Goal: Task Accomplishment & Management: Manage account settings

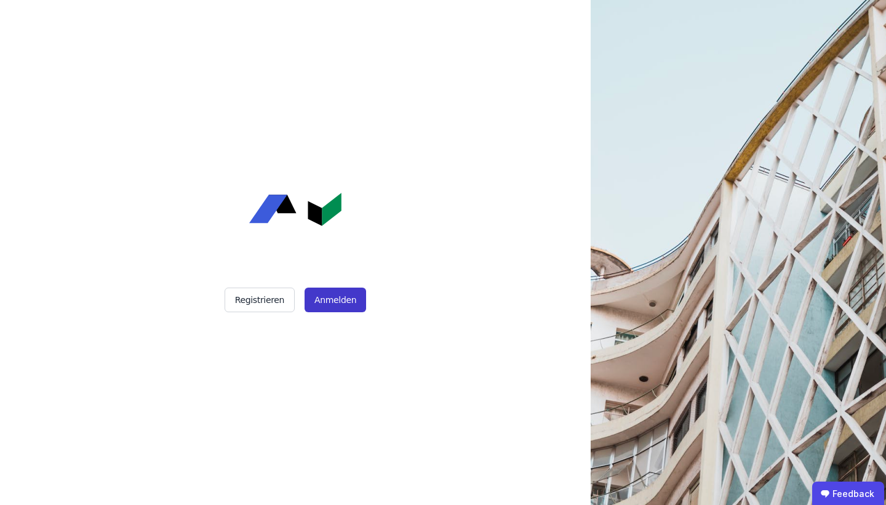
click at [326, 305] on button "Anmelden" at bounding box center [336, 299] width 62 height 25
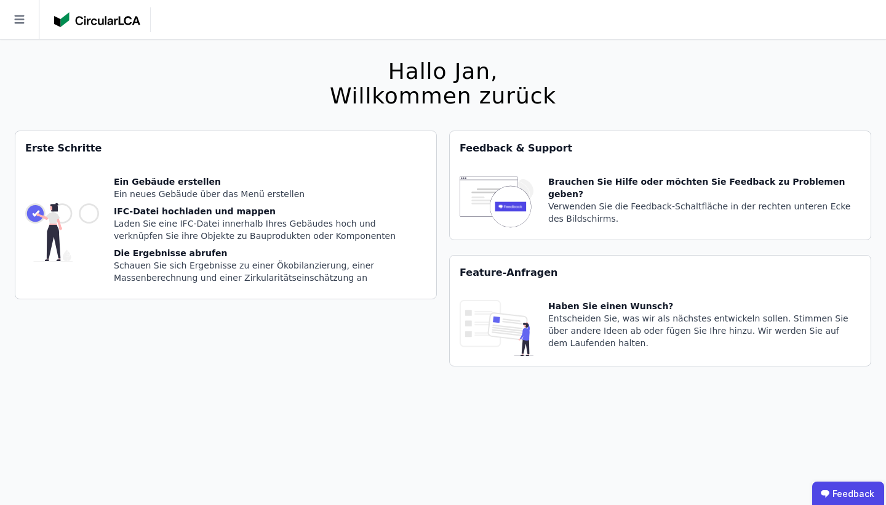
click at [97, 29] on div at bounding box center [102, 19] width 97 height 25
click at [18, 19] on icon at bounding box center [19, 19] width 10 height 9
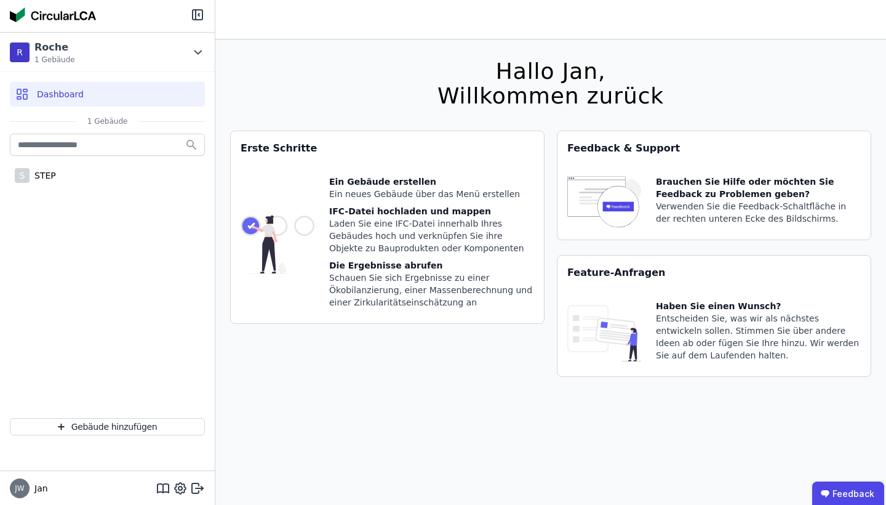
click at [18, 18] on img at bounding box center [53, 14] width 86 height 15
click at [199, 15] on icon at bounding box center [198, 15] width 1 height 2
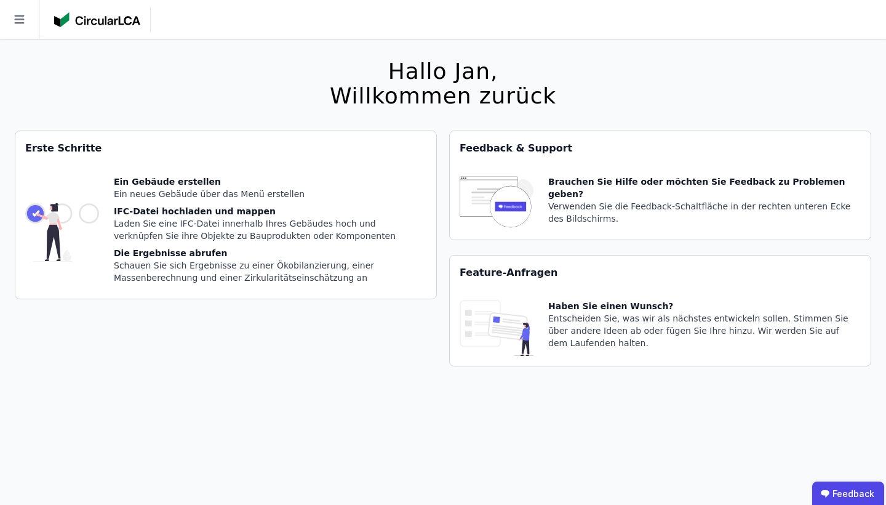
click at [113, 32] on div at bounding box center [75, 19] width 151 height 39
click at [114, 25] on img at bounding box center [97, 19] width 86 height 15
click at [12, 20] on icon at bounding box center [19, 19] width 39 height 39
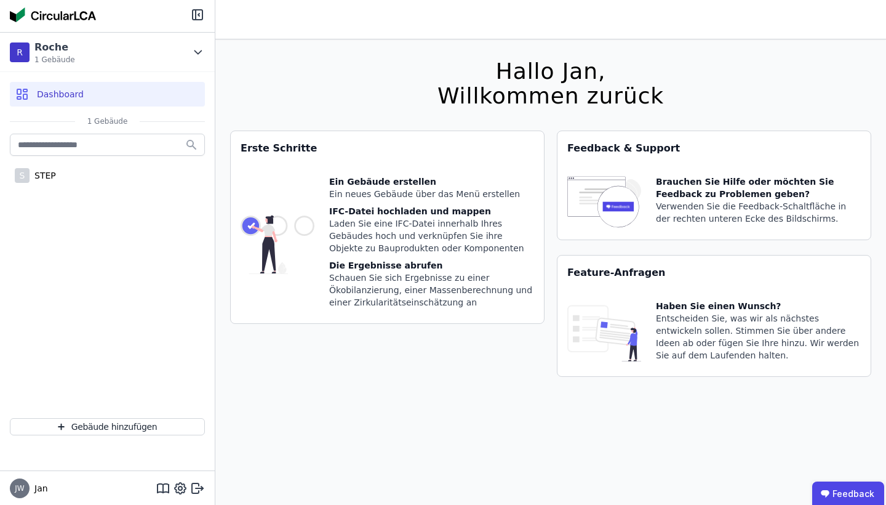
click at [78, 217] on div "S STEP" at bounding box center [107, 269] width 215 height 277
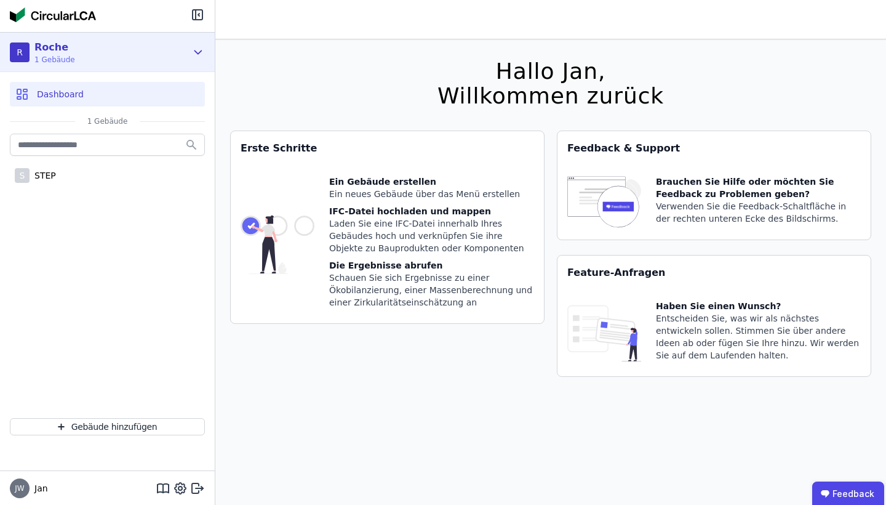
click at [180, 55] on div "R Roche 1 Gebäude" at bounding box center [98, 52] width 177 height 25
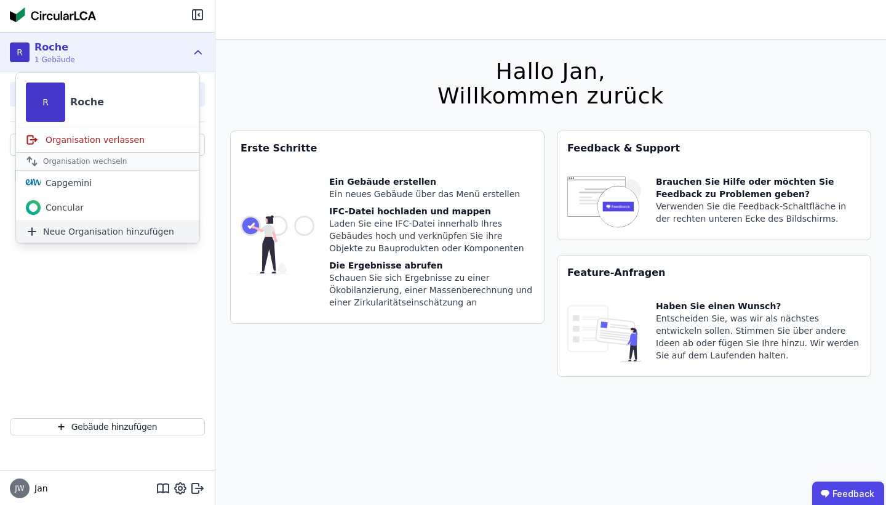
click at [78, 231] on span "Neue Organisation hinzufügen" at bounding box center [108, 231] width 131 height 12
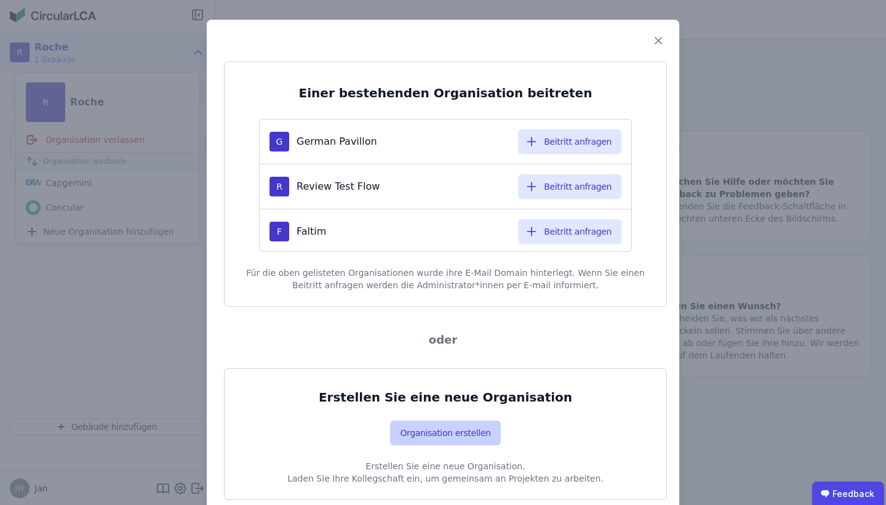
click at [405, 428] on button "Organisation erstellen" at bounding box center [445, 432] width 110 height 25
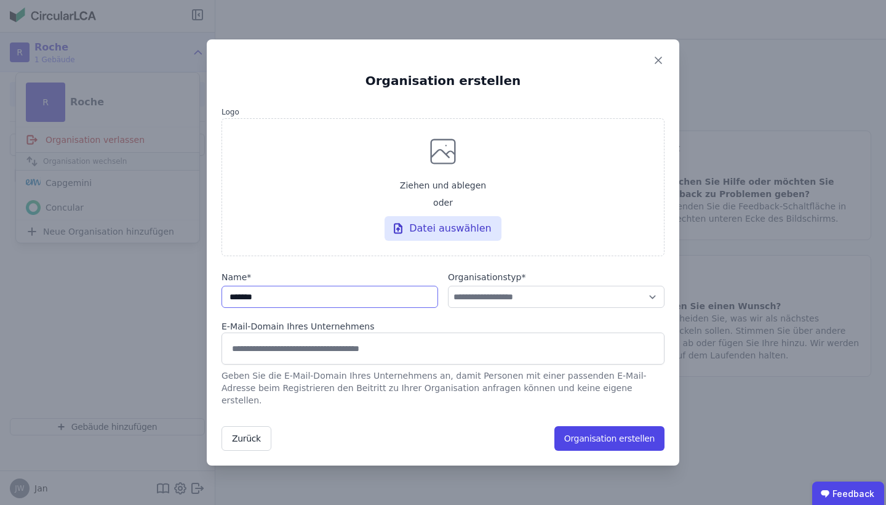
type input "*******"
select select "**********"
click at [430, 190] on span "Ziehen und ablegen" at bounding box center [443, 185] width 86 height 12
click at [0, 0] on input "Ziehen und ablegen oder Datei auswählen" at bounding box center [0, 0] width 0 height 0
click at [422, 228] on div "Datei auswählen" at bounding box center [443, 228] width 117 height 25
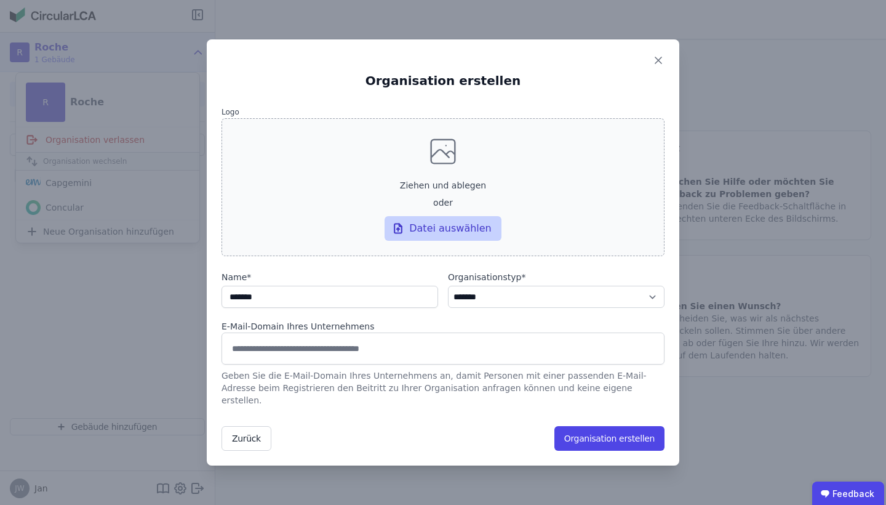
click at [0, 0] on input "Ziehen und ablegen oder Datei auswählen" at bounding box center [0, 0] width 0 height 0
click at [455, 241] on div "Datei auswählen" at bounding box center [443, 228] width 117 height 25
click at [0, 0] on input "Ziehen und ablegen oder Datei auswählen" at bounding box center [0, 0] width 0 height 0
click at [476, 241] on div "Datei auswählen" at bounding box center [443, 228] width 117 height 25
click at [0, 0] on input "Ziehen und ablegen oder Datei auswählen" at bounding box center [0, 0] width 0 height 0
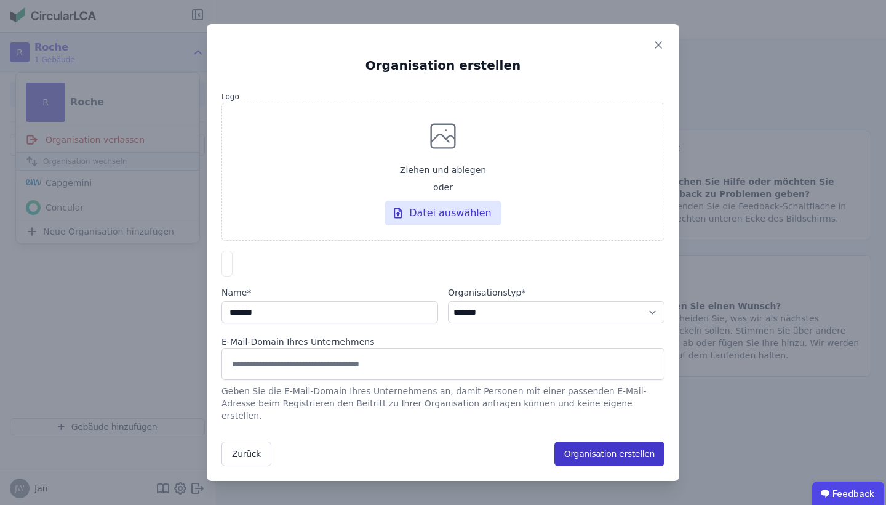
click at [580, 444] on button "Organisation erstellen" at bounding box center [610, 453] width 110 height 25
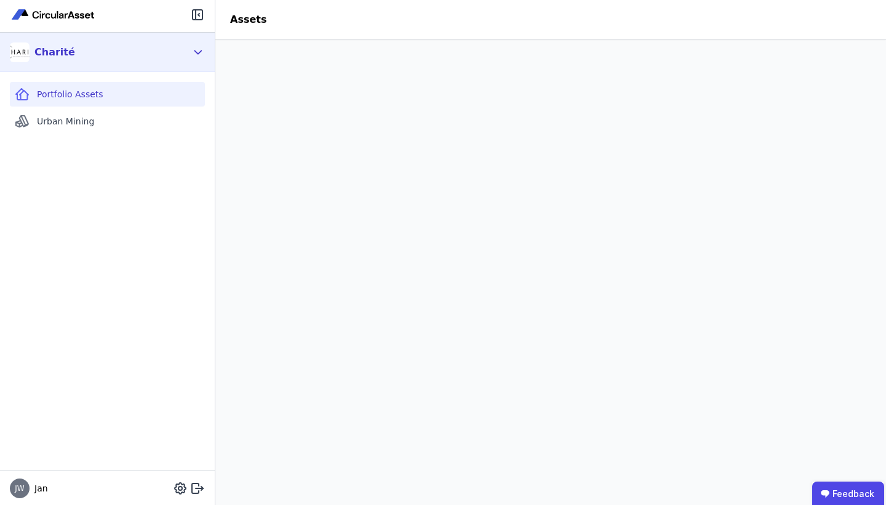
click at [158, 50] on div "Charité" at bounding box center [98, 52] width 177 height 25
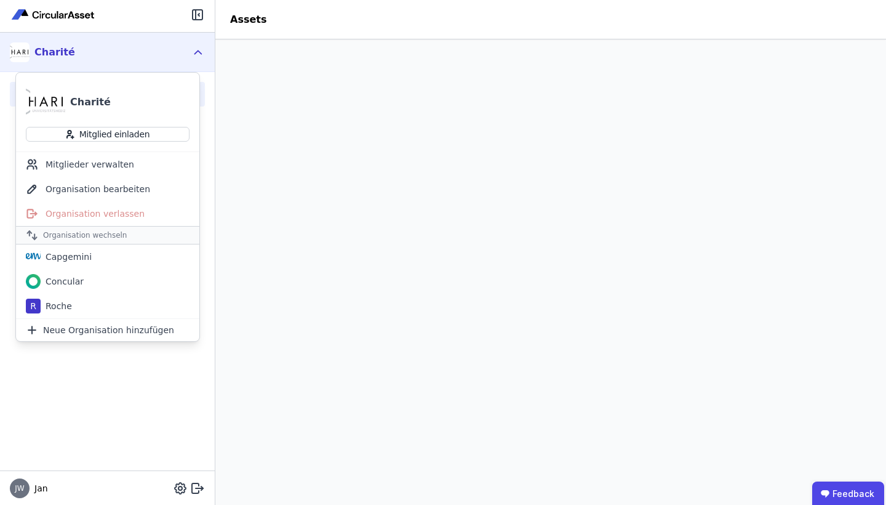
click at [158, 50] on div "Charité" at bounding box center [98, 52] width 177 height 25
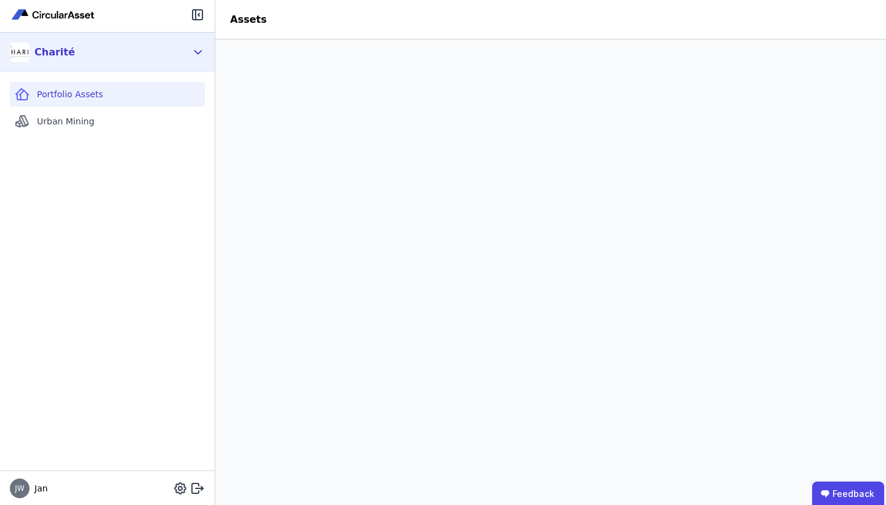
click at [158, 50] on div "Charité" at bounding box center [98, 52] width 177 height 25
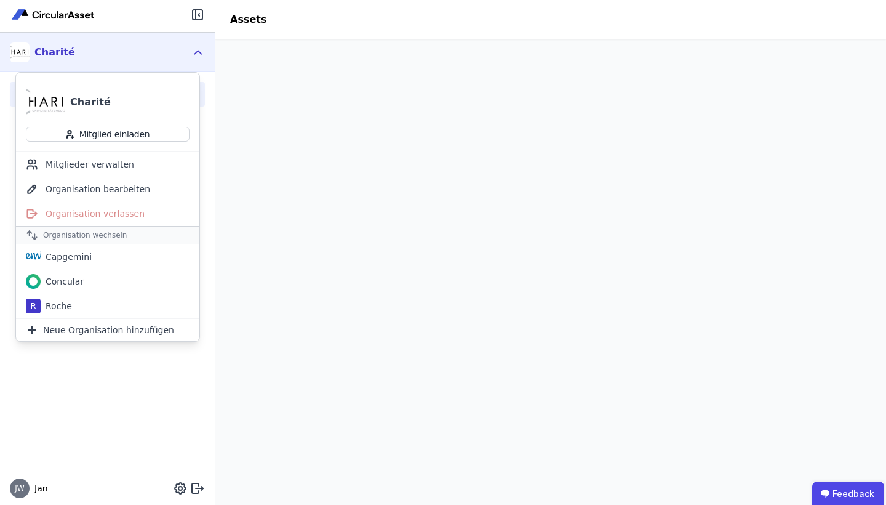
click at [158, 50] on div "Charité" at bounding box center [98, 52] width 177 height 25
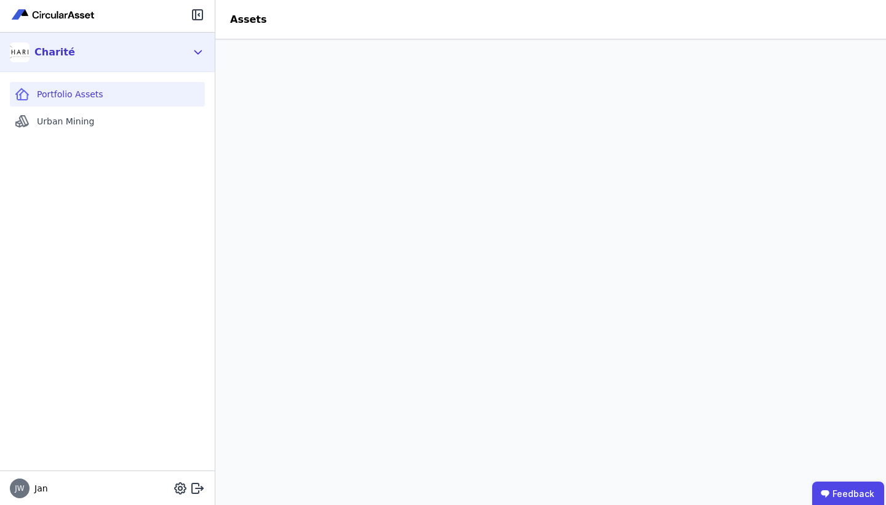
click at [140, 52] on div "Charité" at bounding box center [98, 52] width 177 height 25
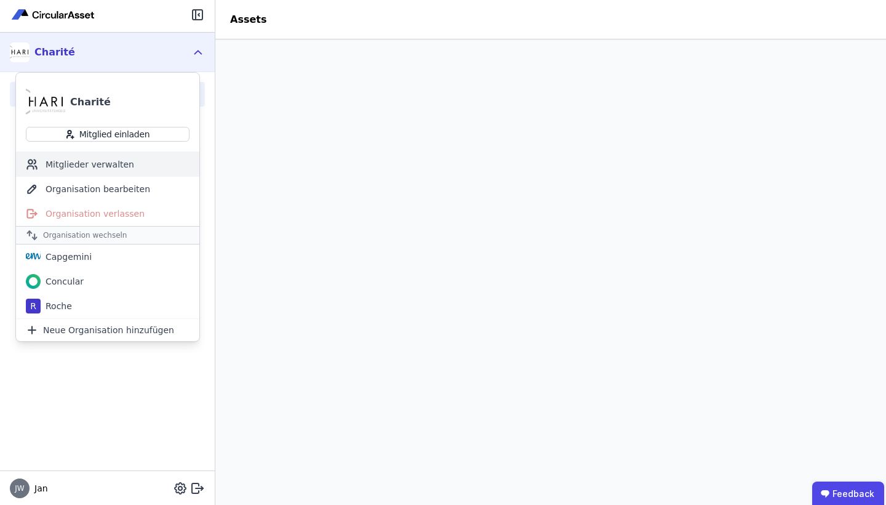
click at [100, 165] on div "Mitglieder verwalten" at bounding box center [107, 164] width 183 height 25
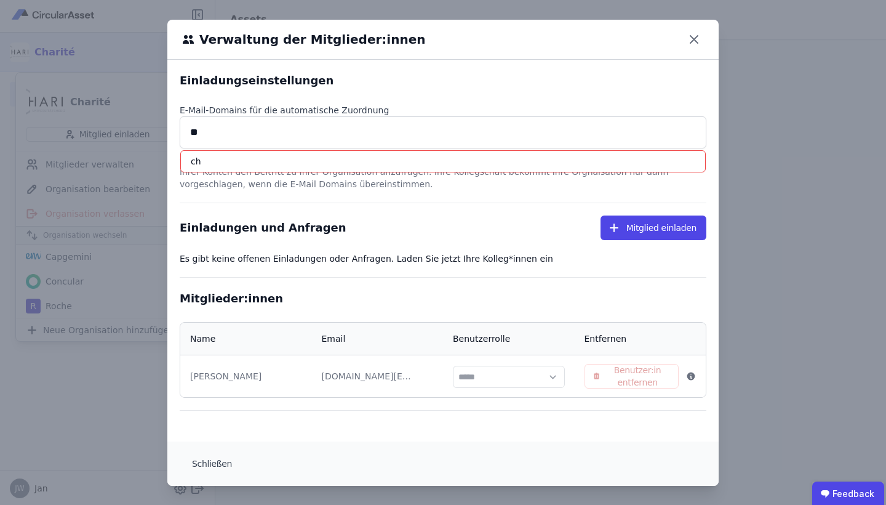
type input "*"
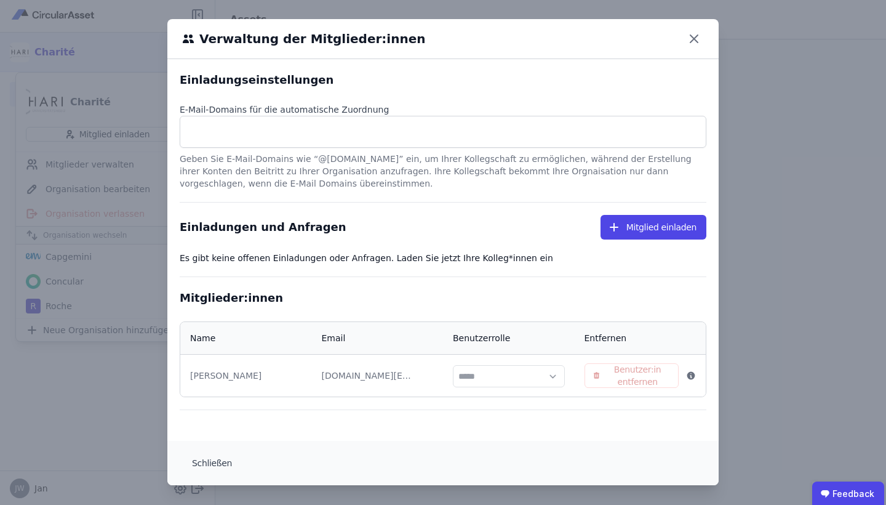
scroll to position [1, 0]
click at [620, 229] on icon "button" at bounding box center [614, 227] width 12 height 12
select select "*"
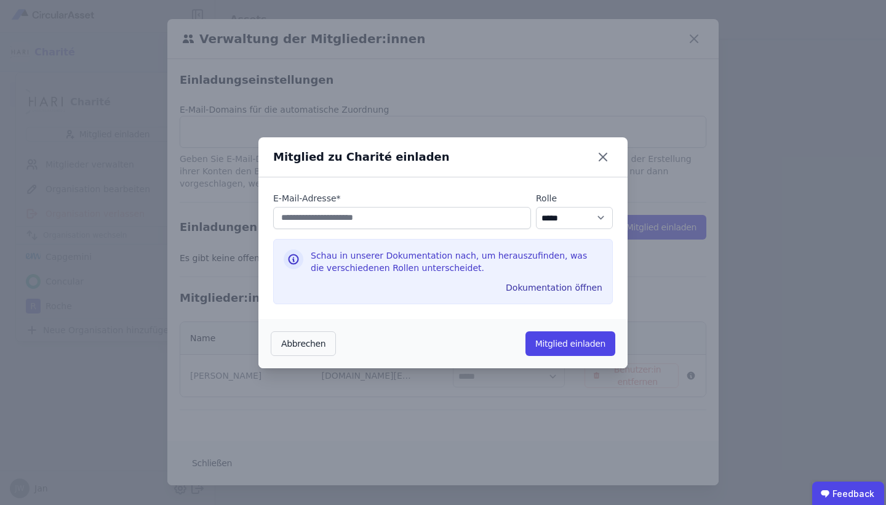
click at [605, 169] on div "Mitglied zu Charité einladen" at bounding box center [442, 157] width 369 height 40
click at [605, 168] on div "Mitglied zu Charité einladen" at bounding box center [442, 157] width 369 height 40
click at [285, 348] on button "Abbrechen" at bounding box center [303, 343] width 65 height 25
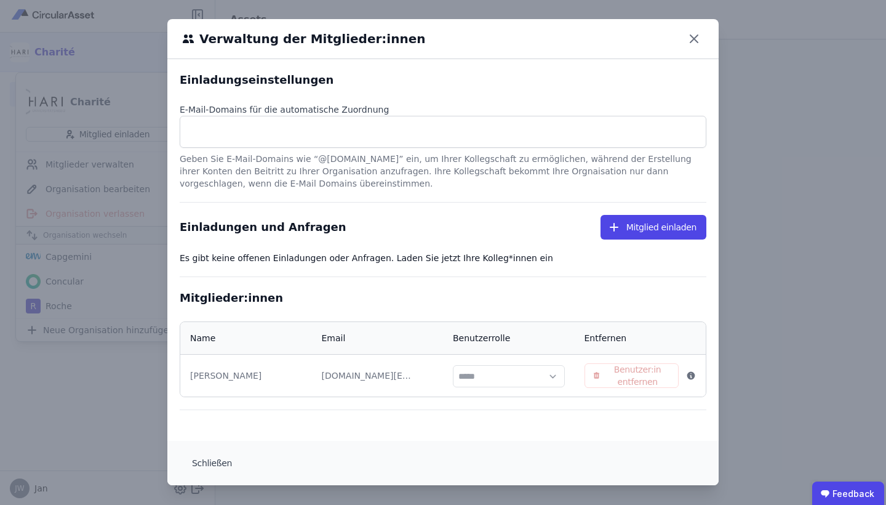
click at [316, 239] on div "Einladungen und Anfragen Mitglied einladen" at bounding box center [443, 227] width 527 height 25
click at [636, 236] on button "Mitglied einladen" at bounding box center [654, 227] width 106 height 25
select select "*"
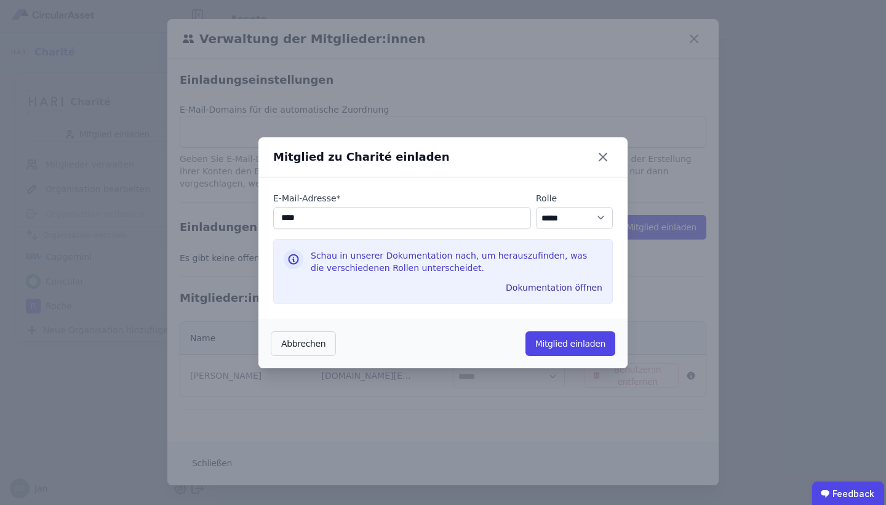
type input "****"
select select "*"
click at [304, 340] on button "Abbrechen" at bounding box center [303, 343] width 65 height 25
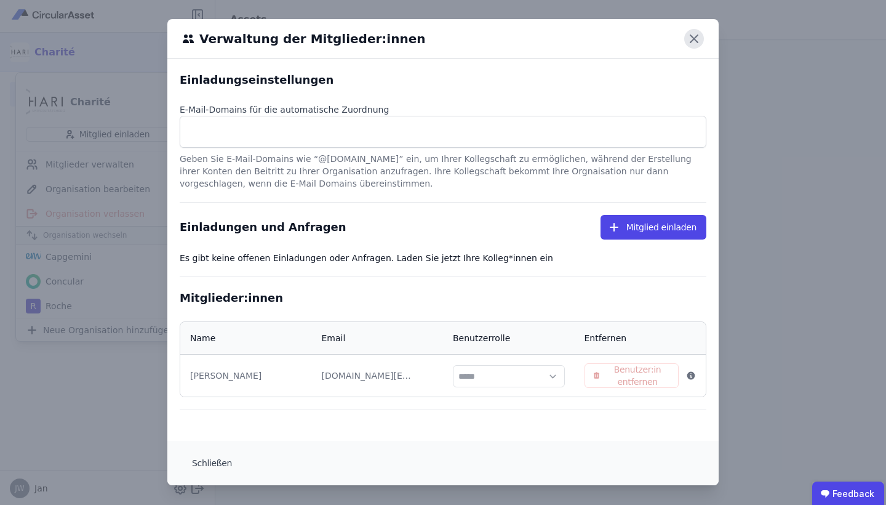
click at [694, 39] on icon at bounding box center [694, 38] width 7 height 7
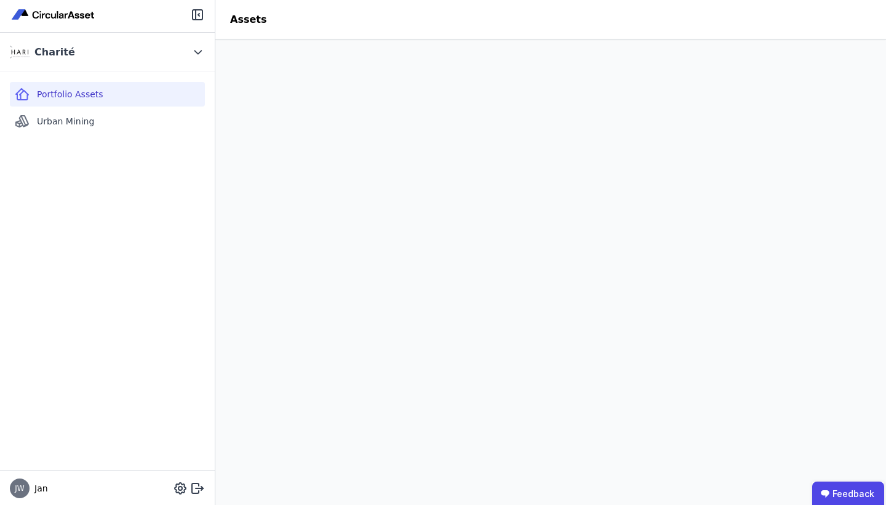
scroll to position [0, 0]
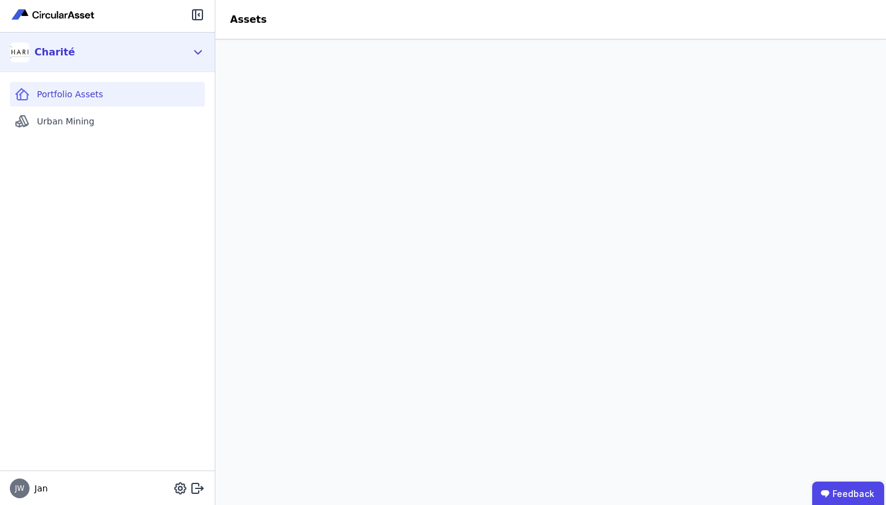
click at [199, 57] on icon at bounding box center [198, 52] width 14 height 15
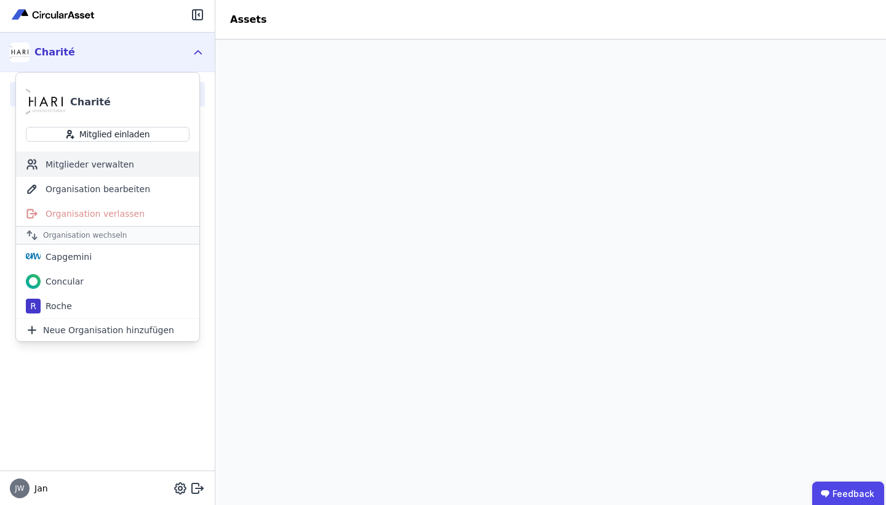
click at [116, 166] on div "Mitglieder verwalten" at bounding box center [107, 164] width 183 height 25
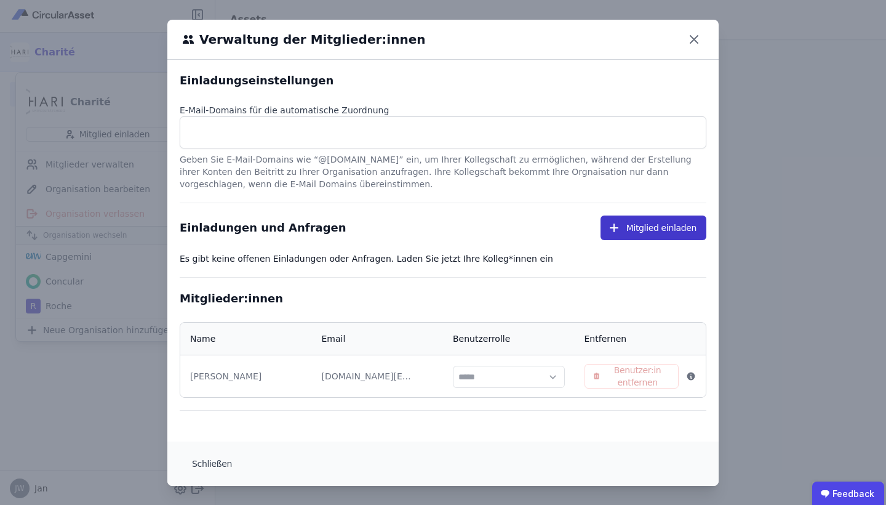
click at [630, 226] on button "Mitglied einladen" at bounding box center [654, 227] width 106 height 25
select select "*"
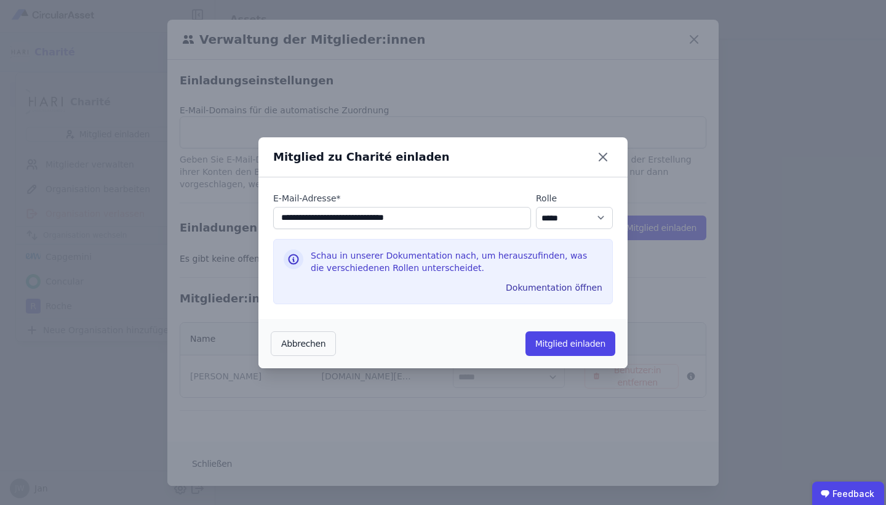
type input "**********"
select select "*"
click at [559, 341] on button "Mitglied einladen" at bounding box center [571, 343] width 90 height 25
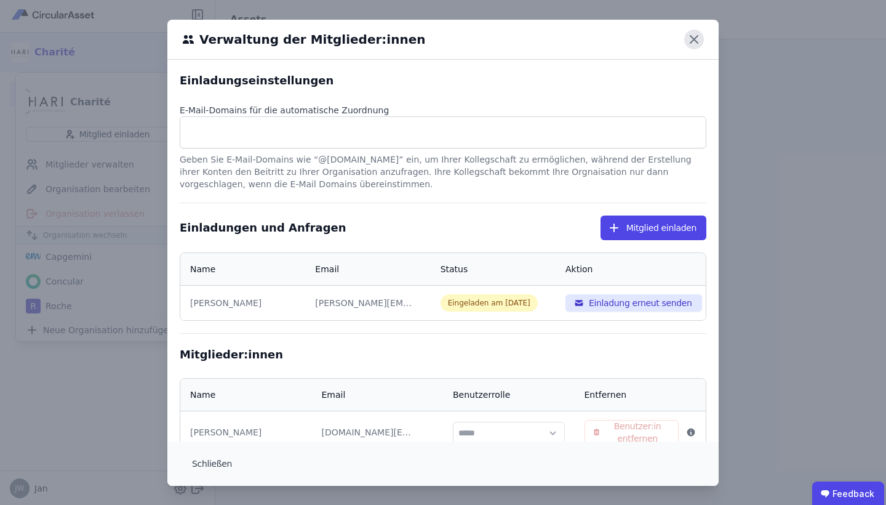
click at [700, 40] on icon at bounding box center [694, 40] width 20 height 20
